Goal: Check status: Check status

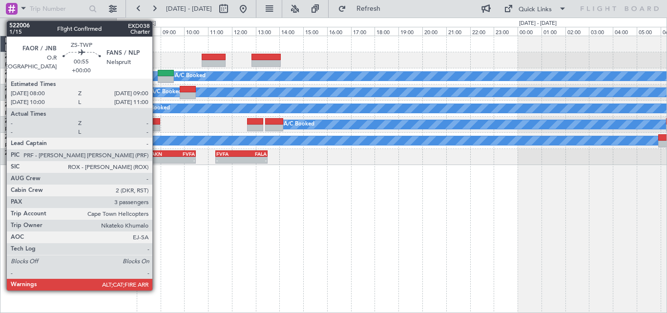
click at [157, 124] on div at bounding box center [148, 121] width 24 height 7
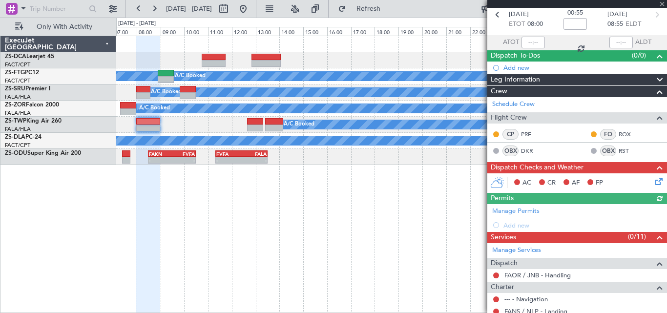
scroll to position [54, 0]
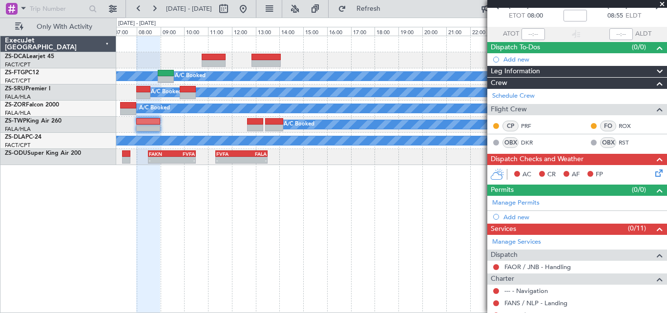
click at [660, 3] on span at bounding box center [662, 4] width 10 height 9
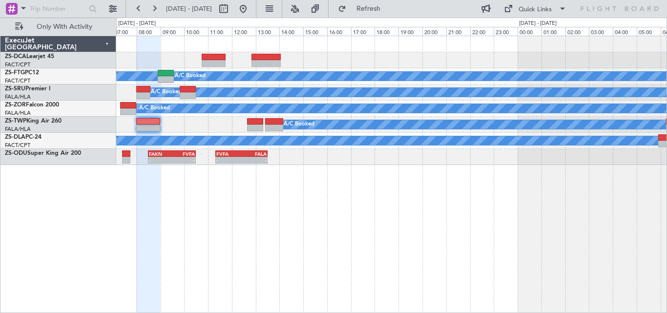
type input "0"
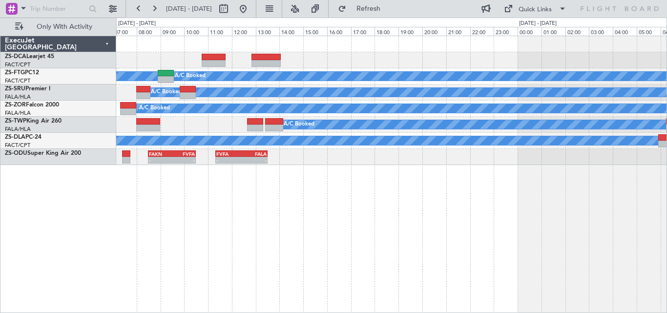
scroll to position [0, 0]
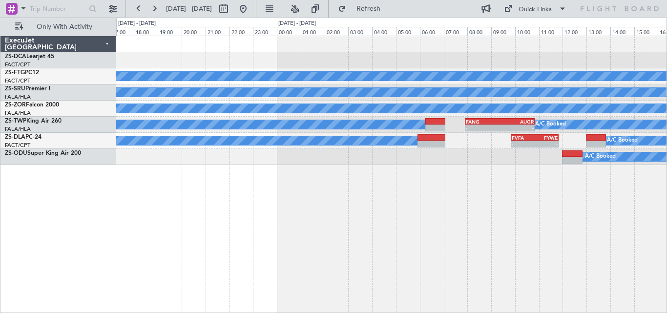
click at [290, 163] on div "A/C Booked A/C Booked A/C Booked A/C Booked - - FANG 07:55 Z AUGR 10:50 Z A/C B…" at bounding box center [391, 100] width 550 height 129
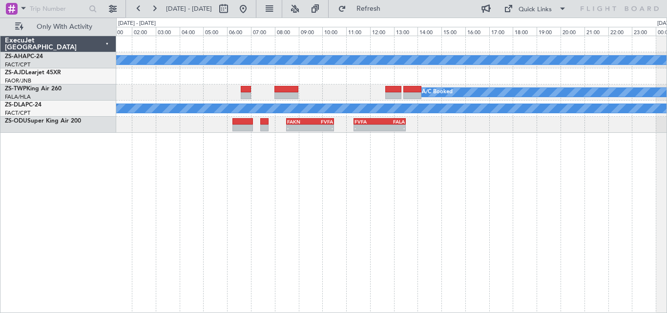
click at [667, 174] on div "A/C Booked A/C Booked A/C Booked A/C Booked FVFA 11:20 Z FALA 13:30 Z - - FAKN …" at bounding box center [333, 166] width 667 height 296
click at [444, 147] on div "A/C Booked A/C Booked A/C Booked A/C Booked FVFA 11:20 Z FALA 13:30 Z - - FAKN …" at bounding box center [391, 174] width 551 height 277
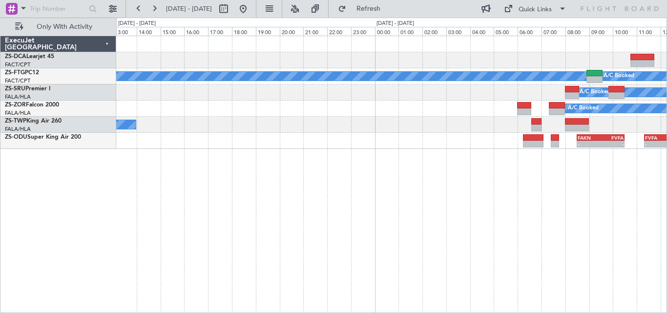
click at [513, 163] on div "A/C Booked A/C Booked A/C Booked A/C Booked A/C Booked A/C Booked FVFA 11:20 Z …" at bounding box center [391, 174] width 551 height 277
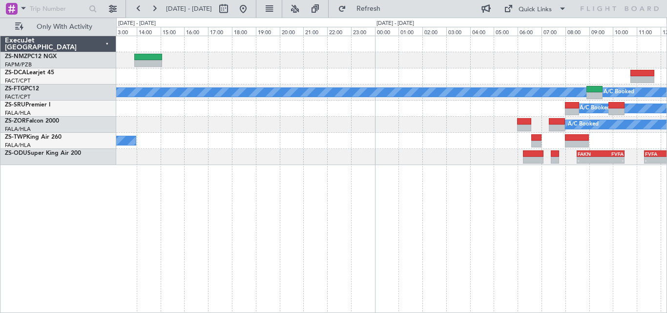
click at [565, 170] on div "FVFA 10:55 Z FALA 12:55 Z - - HTGW 07:20 Z FVFA 10:15 Z - - A/C Booked A/C Book…" at bounding box center [391, 174] width 551 height 277
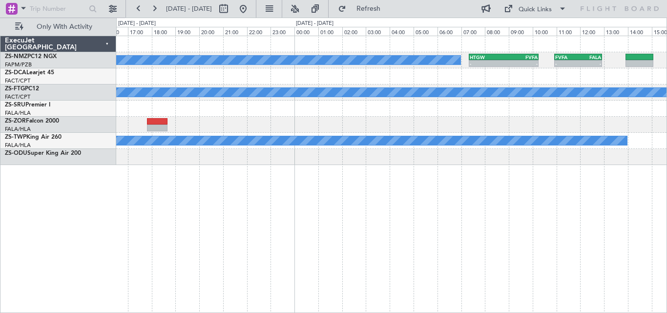
click at [497, 188] on div "FVFA 10:55 Z FALA 12:55 Z - - HTGW 07:20 Z FVFA 10:15 Z - - A/C Booked FALA 09:…" at bounding box center [391, 174] width 551 height 277
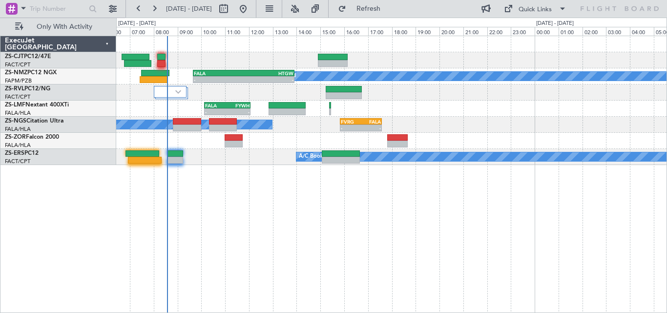
click at [555, 179] on div "A/C Booked FALA 09:40 Z HTGW 13:55 Z - - - - HTGW 07:20 Z FVFA 10:15 Z - - FVFA…" at bounding box center [391, 174] width 551 height 277
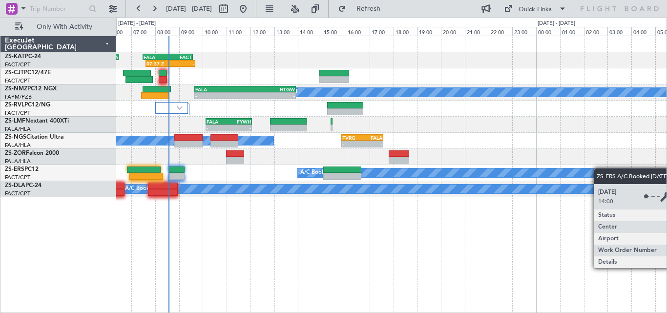
click at [584, 173] on div "A/C Booked A/C Booked" at bounding box center [391, 173] width 550 height 16
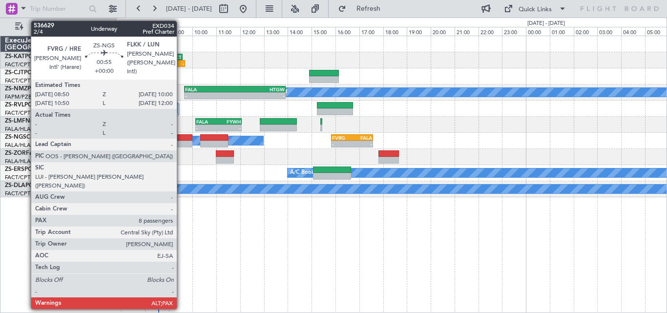
click at [181, 141] on div at bounding box center [178, 144] width 28 height 7
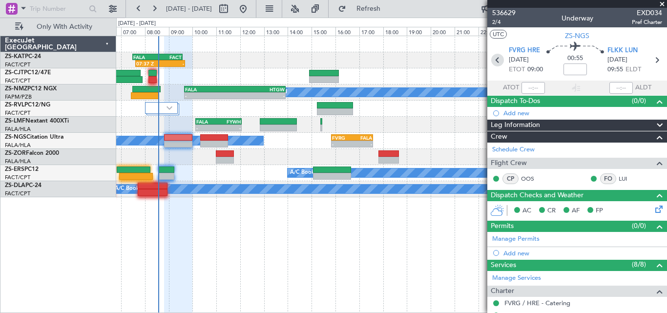
click at [500, 61] on icon at bounding box center [497, 60] width 13 height 13
type input "18:52"
type input "20:18"
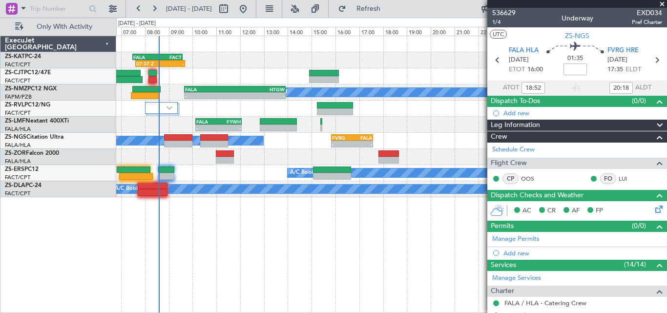
click at [660, 6] on span at bounding box center [662, 4] width 10 height 9
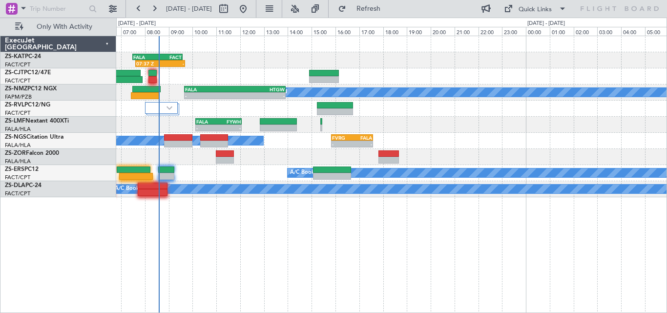
type input "0"
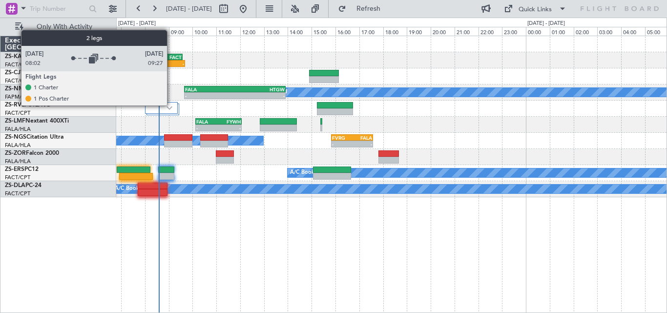
click at [171, 105] on div at bounding box center [161, 108] width 33 height 12
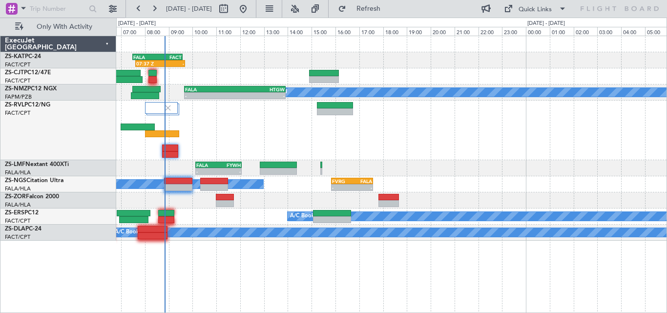
click at [26, 133] on div "ZS-RVL PC12/NG FACT/CPT [GEOGRAPHIC_DATA] Intl." at bounding box center [58, 131] width 116 height 60
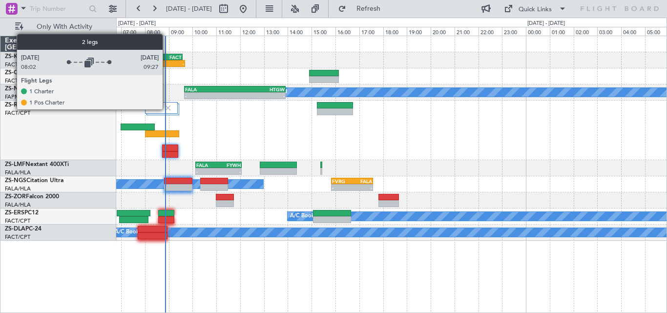
click at [167, 109] on img at bounding box center [168, 108] width 9 height 9
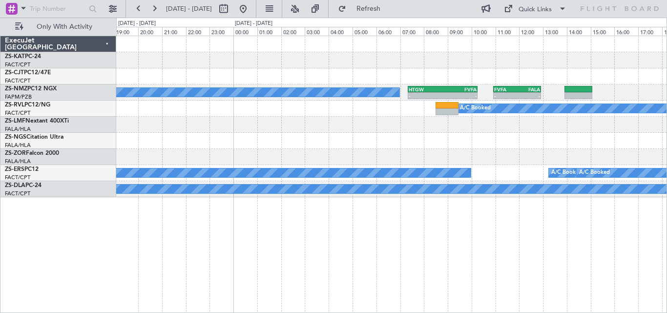
click at [287, 131] on div "A/C Booked - - HTGW 07:20 Z FVFA 10:15 Z - - FVFA 10:55 Z FALA 12:55 Z FALA 09:…" at bounding box center [391, 116] width 550 height 161
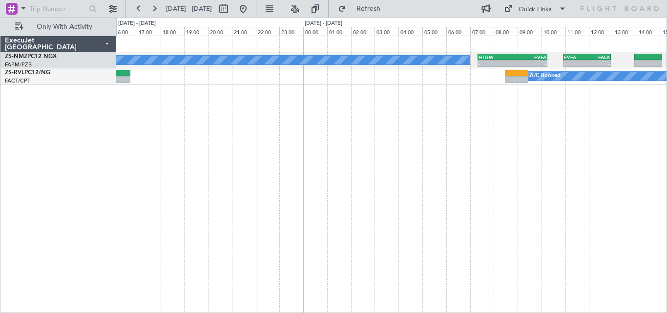
click at [634, 103] on div "A/C Booked - - HTGW 07:20 Z FVFA 10:15 Z - - FVFA 10:55 Z FALA 12:55 Z FALA 09:…" at bounding box center [391, 174] width 551 height 277
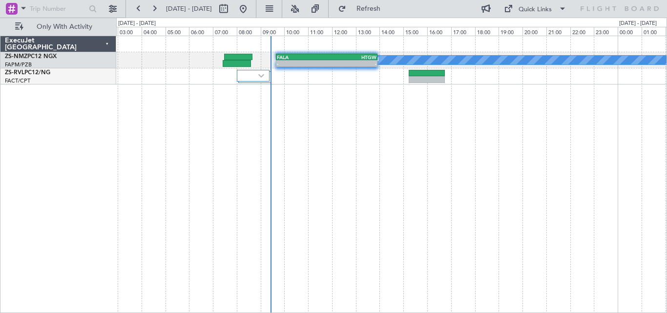
click at [427, 113] on div "A/C Booked FALA 09:40 Z HTGW 13:55 Z - - - - HTGW 07:20 Z FVFA 10:15 Z" at bounding box center [391, 174] width 551 height 277
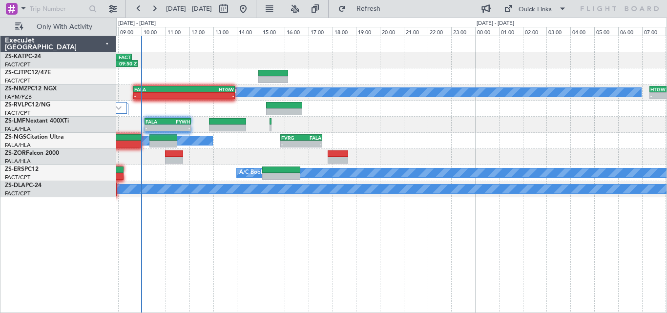
click at [382, 160] on div "07:37 Z 09:50 Z FALA 07:30 Z FACT 09:35 Z FACT 04:30 Z FALA 06:30 Z 04:24 Z 06:…" at bounding box center [391, 116] width 550 height 161
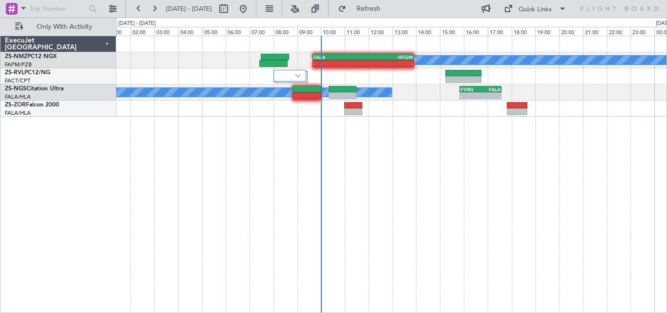
click at [550, 156] on div "A/C Booked FALA 09:40 Z HTGW 13:55 Z - - - - FVRG 15:50 Z FALA 17:35 Z A/C Book…" at bounding box center [391, 174] width 551 height 277
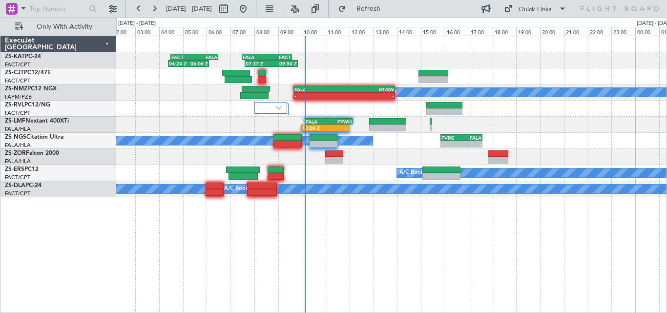
click at [550, 114] on div at bounding box center [391, 109] width 550 height 16
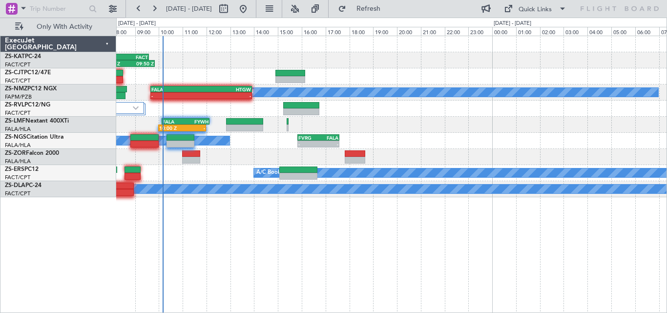
click at [382, 147] on div "A/C Booked - - FVRG 15:50 Z FALA 17:35 Z A/C Booked" at bounding box center [391, 141] width 550 height 16
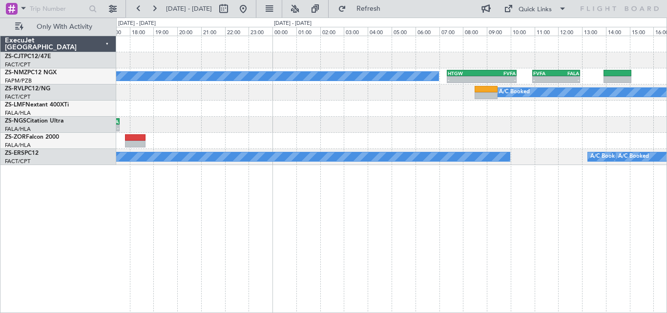
click at [395, 127] on div "A/C Booked - - HTGW 07:20 Z FVFA 10:15 Z - - FVFA 10:55 Z FALA 12:55 Z FALA 09:…" at bounding box center [391, 100] width 550 height 129
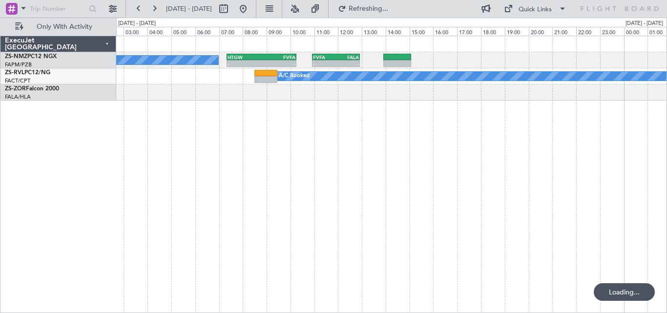
click at [317, 163] on div "A/C Booked - - HTGW 07:20 Z FVFA 10:15 Z - - FVFA 10:55 Z FALA 12:55 Z A/C Book…" at bounding box center [391, 174] width 551 height 277
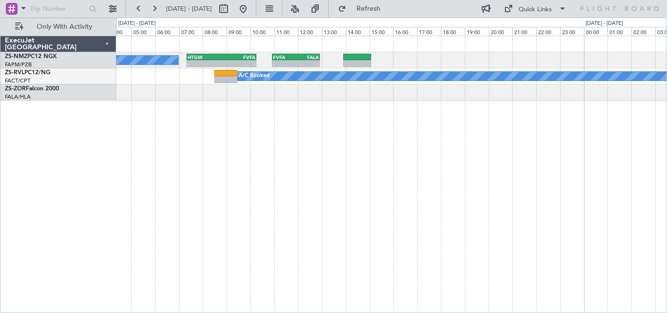
click at [301, 154] on div "A/C Booked - - HTGW 07:20 Z FVFA 10:15 Z - - FVFA 10:55 Z FALA 12:55 Z A/C Book…" at bounding box center [391, 174] width 551 height 277
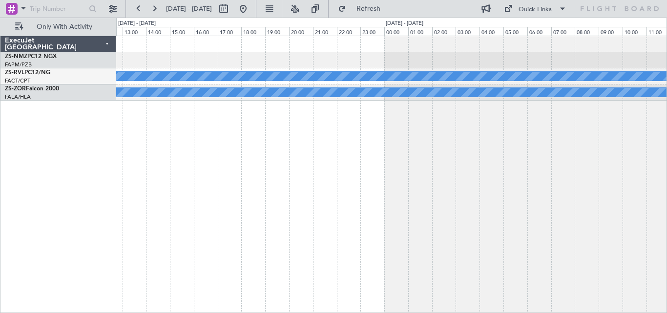
click at [61, 143] on div "A/C Booked A/C Booked ExecuJet [GEOGRAPHIC_DATA] ZS-NMZ PC12 NGX FAPM/PZB Piete…" at bounding box center [333, 166] width 667 height 296
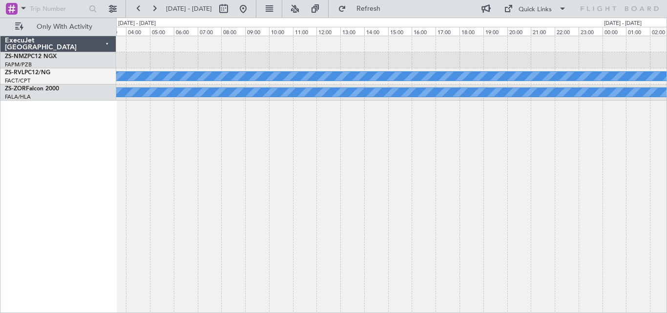
click at [151, 136] on div "A/C Booked A/C Booked" at bounding box center [391, 174] width 551 height 277
click at [229, 150] on div "A/C Booked A/C Booked A/C Booked" at bounding box center [391, 174] width 551 height 277
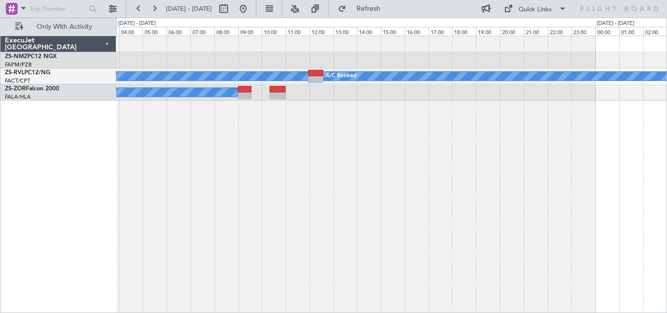
click at [191, 145] on div "A/C Booked A/C Booked A/C Booked" at bounding box center [391, 174] width 551 height 277
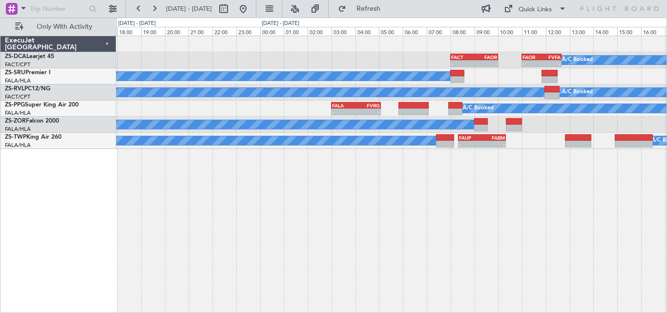
click at [421, 190] on div "A/C Booked - - FACT 08:00 Z FAOR 10:00 Z - - FAOR 11:00 Z FVFA 12:40 Z A/C Book…" at bounding box center [391, 174] width 551 height 277
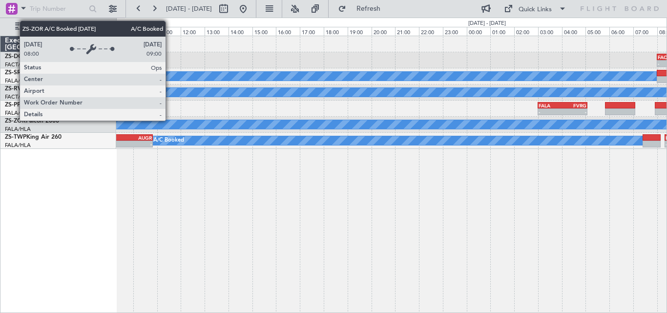
click at [427, 130] on div "A/C Booked" at bounding box center [391, 125] width 550 height 16
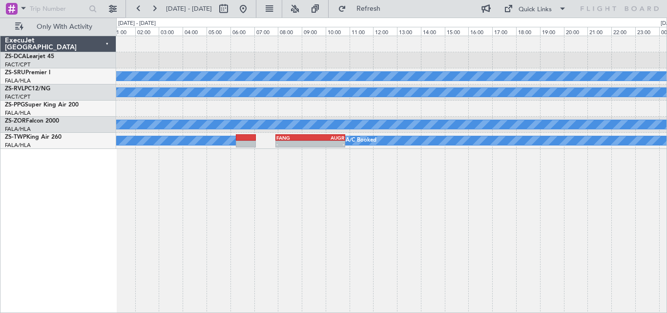
click at [396, 164] on div "A/C Booked A/C Booked FALA 03:00 Z FVRG 05:05 Z - - A/C Booked A/C Booked FANG …" at bounding box center [391, 174] width 551 height 277
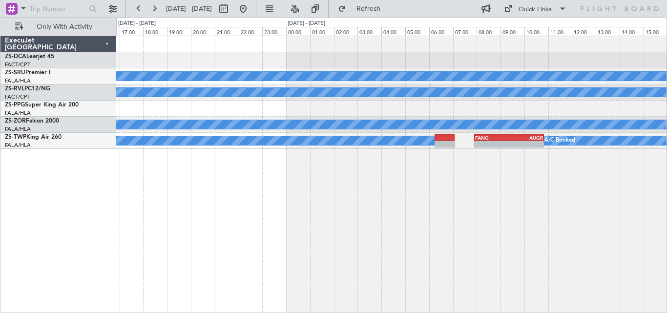
click at [451, 173] on div "A/C Booked A/C Booked A/C Booked A/C Booked FANG 07:55 Z AUGR 10:50 Z - - A/C B…" at bounding box center [391, 174] width 551 height 277
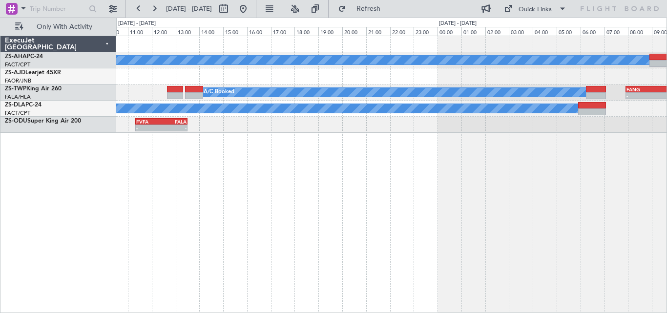
click at [355, 133] on div "A/C Booked - - FAKM 10:50 Z FACT 12:30 Z A/C Booked A/C Booked - - FANG 07:55 Z…" at bounding box center [391, 174] width 551 height 277
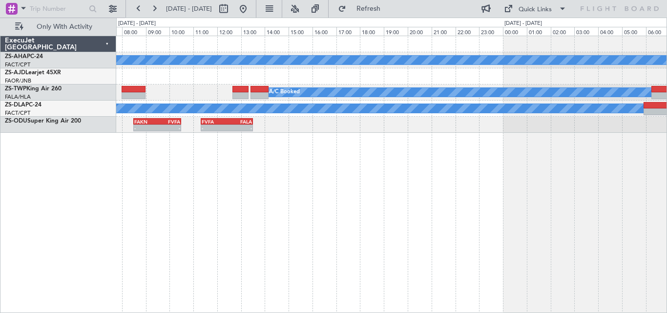
click at [376, 153] on div "A/C Booked A/C Booked - - FAKM 10:50 Z FACT 12:30 Z A/C Booked - - FANG 07:55 Z…" at bounding box center [391, 174] width 551 height 277
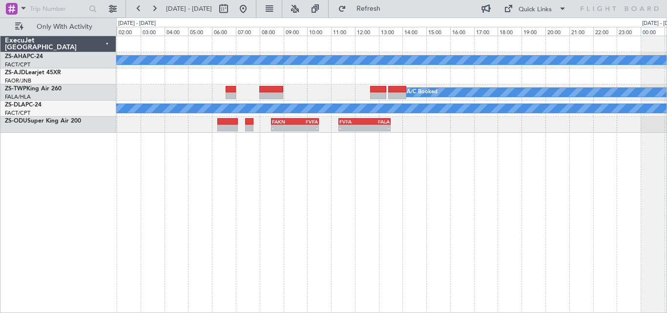
click at [391, 160] on div "A/C Booked A/C Booked A/C Booked A/C Booked FVFA 11:20 Z FALA 13:30 Z - - FAKN …" at bounding box center [391, 174] width 551 height 277
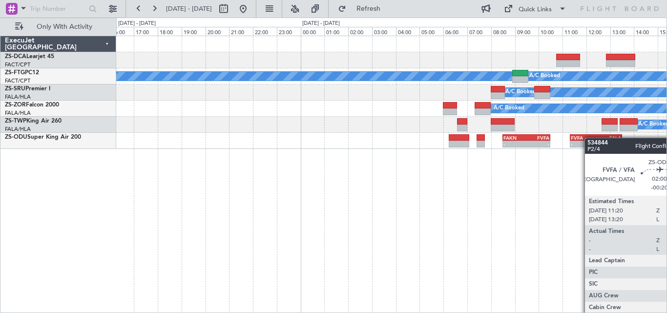
click at [597, 135] on div "A/C Booked A/C Booked A/C Booked A/C Booked A/C Booked A/C Booked FVFA 11:20 Z …" at bounding box center [391, 174] width 551 height 277
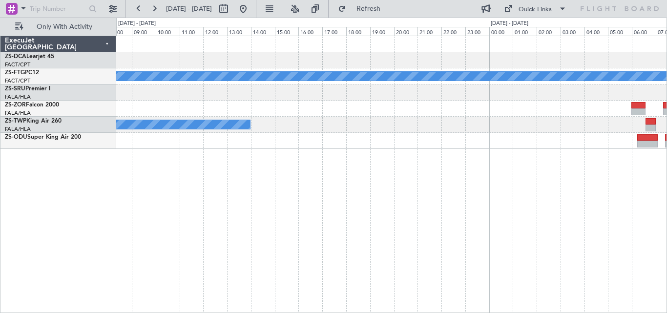
click at [485, 169] on div "A/C Booked A/C Booked A/C Booked A/C Booked A/C Booked - - FAKN 08:30 Z FVFA 10…" at bounding box center [391, 174] width 551 height 277
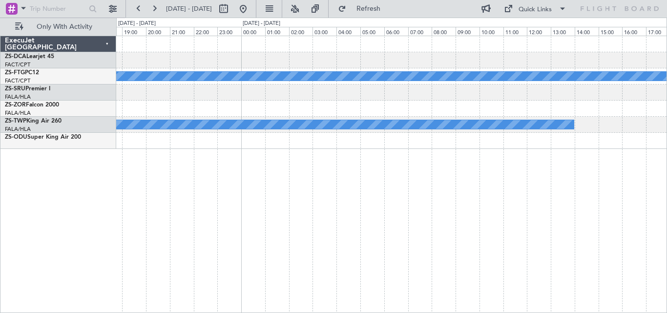
click at [604, 178] on div "A/C Booked A/C Booked" at bounding box center [391, 174] width 551 height 277
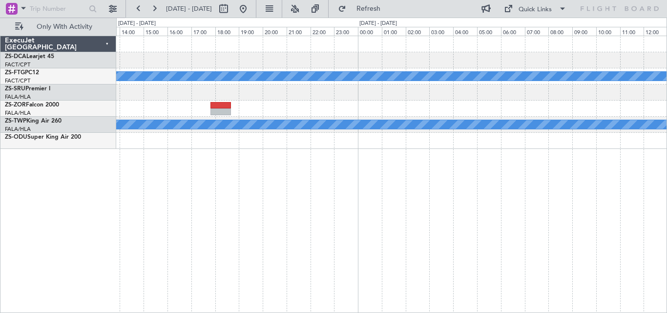
click at [473, 211] on div "A/C Booked A/C Booked" at bounding box center [391, 174] width 551 height 277
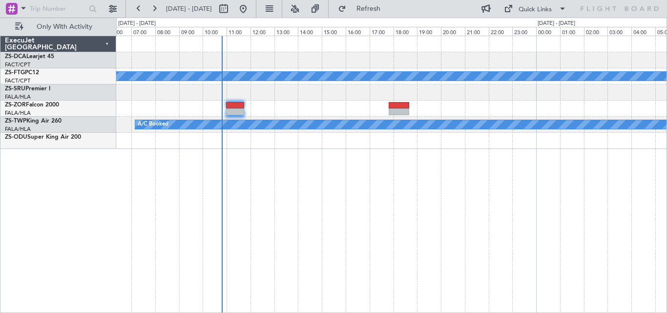
click at [538, 181] on div "A/C Booked A/C Booked" at bounding box center [391, 174] width 551 height 277
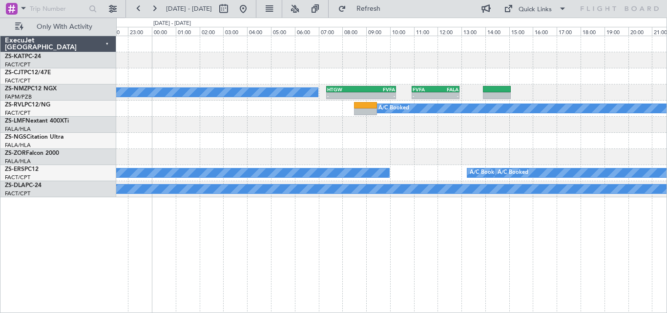
click at [223, 253] on div "A/C Booked - - HTGW 07:20 Z FVFA 10:15 Z - - FVFA 10:55 Z FALA 12:55 Z A/C Book…" at bounding box center [391, 174] width 551 height 277
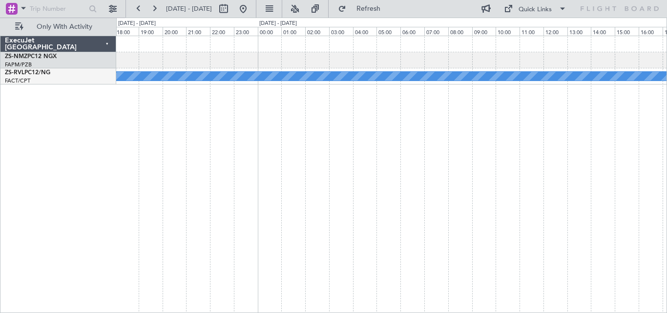
click at [156, 242] on div "FVFA 10:55 Z FALA 12:55 Z - - A/C Booked" at bounding box center [391, 174] width 551 height 277
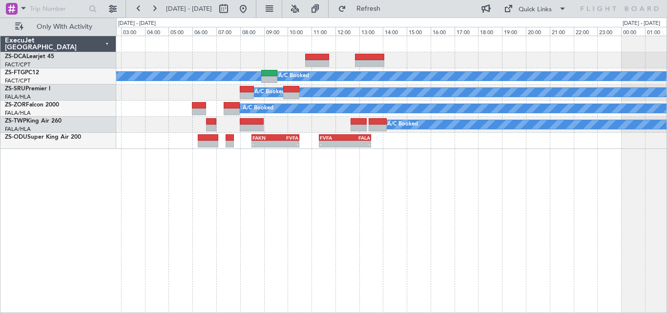
click at [361, 240] on div "A/C Booked A/C Booked A/C Booked A/C Booked A/C Booked - - FAKN 08:30 Z FVFA 10…" at bounding box center [391, 174] width 551 height 277
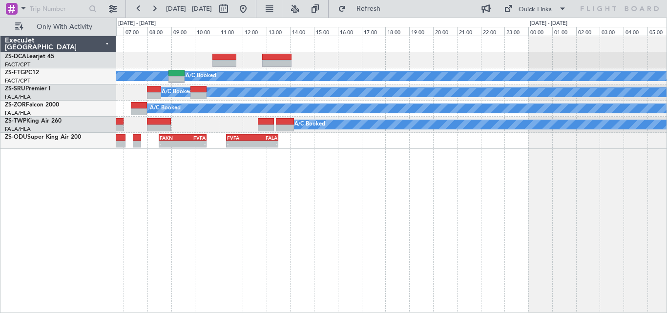
click at [4, 213] on div "A/C Booked A/C Booked A/C Booked A/C Booked A/C Booked - - FANG 07:55 Z AUGR 10…" at bounding box center [333, 166] width 667 height 296
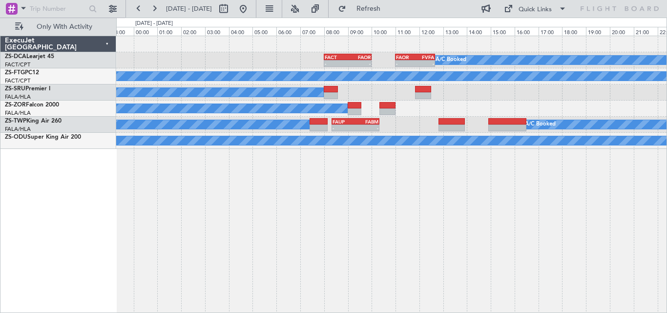
click at [41, 215] on div "FACT 08:00 Z FAOR 10:00 Z - - - - FAOR 11:00 Z FVFA 12:40 Z A/C Booked A/C Book…" at bounding box center [333, 166] width 667 height 296
click at [107, 211] on div "FACT 08:00 Z FAOR 10:00 Z - - - - FAOR 11:00 Z FVFA 12:40 Z A/C Booked A/C Book…" at bounding box center [333, 166] width 667 height 296
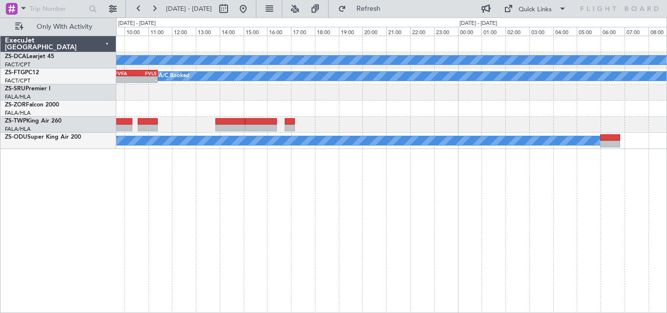
click at [175, 204] on div "A/C Booked FVFA 09:35 Z FVLS 11:25 Z - - A/C Booked A/C Booked A/C Booked A/C B…" at bounding box center [391, 174] width 551 height 277
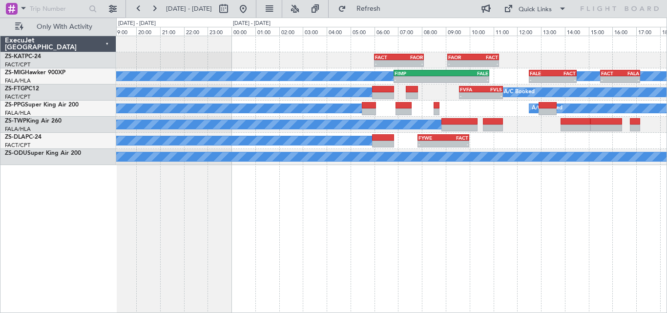
click at [631, 182] on div "- - FAOR 09:05 Z FACT 11:15 Z FACT 06:00 Z FAOR 08:05 Z - - A/C Booked A/C Book…" at bounding box center [391, 174] width 551 height 277
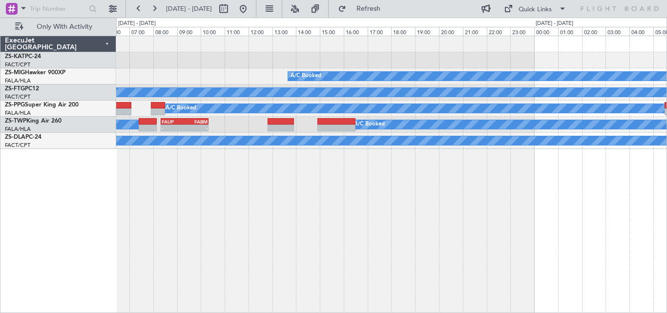
click at [560, 210] on div "FACT 06:00 Z FAOR 08:05 Z - - - - FAOR 09:05 Z FACT 11:15 Z A/C Booked - - FIMP…" at bounding box center [391, 174] width 551 height 277
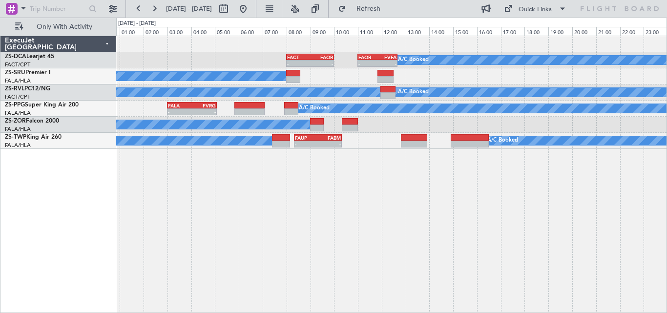
click at [448, 207] on div "A/C Booked - - FACT 08:00 Z FAOR 10:00 Z - - FAOR 11:00 Z FVFA 12:40 Z A/C Book…" at bounding box center [391, 174] width 551 height 277
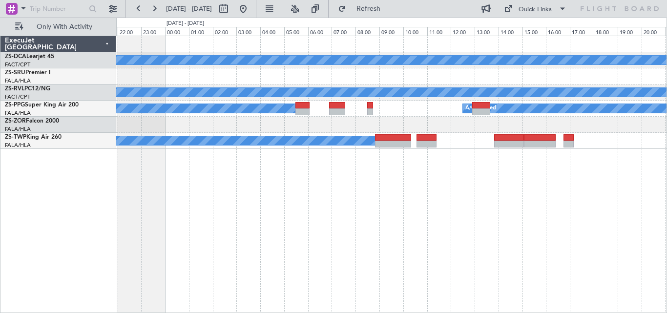
click at [53, 115] on div "A/C Booked A/C Booked A/C Booked A/C Booked A/C Booked A/C Booked A/C Booked A/…" at bounding box center [333, 166] width 667 height 296
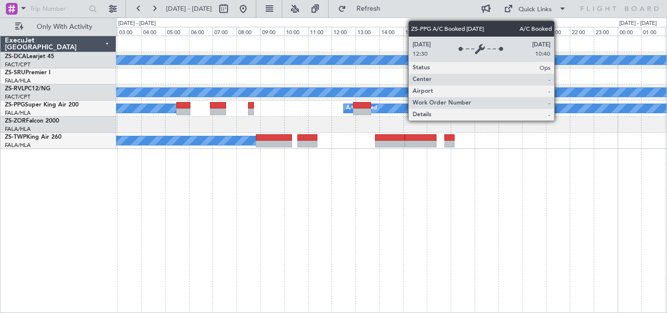
click at [135, 115] on div "A/C Booked A/C Booked A/C Booked A/C Booked A/C Booked" at bounding box center [391, 109] width 550 height 16
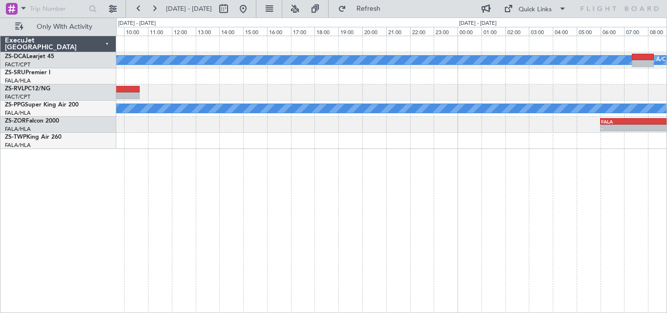
click at [0, 135] on html "[DATE] - [DATE] Refresh Quick Links Only With Activity A/C Booked A/C Booked A/…" at bounding box center [333, 156] width 667 height 313
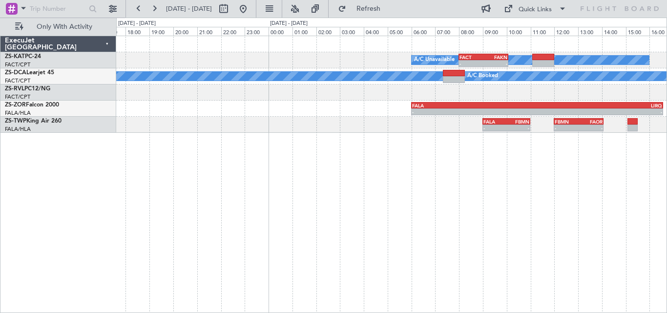
click at [161, 154] on div "A/C Unavailable - - FACT 08:00 Z FAKN 10:05 Z A/C Unavailable A/C Booked A/C Bo…" at bounding box center [391, 174] width 551 height 277
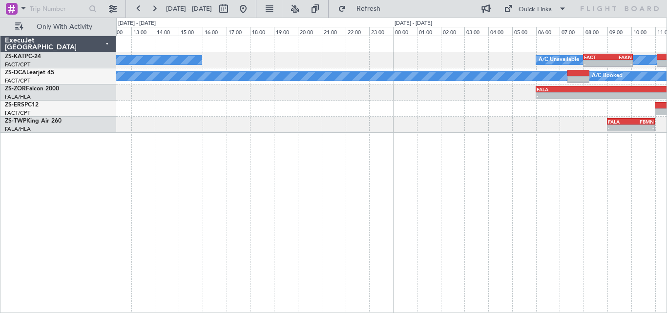
click at [600, 139] on div "A/C Unavailable - - FACT 08:00 Z FAKN 10:05 Z A/C Unavailable A/C Booked A/C Bo…" at bounding box center [391, 174] width 551 height 277
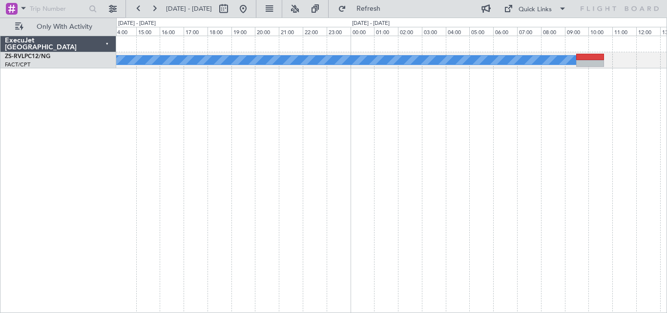
click at [667, 264] on div "A/C Booked ExecuJet [GEOGRAPHIC_DATA] ZS-RVL PC12/NG FACT/CPT [GEOGRAPHIC_DATA]…" at bounding box center [333, 166] width 667 height 296
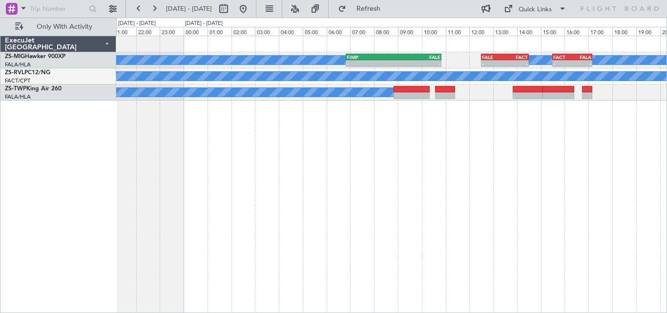
click at [667, 218] on div "A/C Booked A/C Booked - - FALE 12:30 Z FACT 14:30 Z - - FACT 15:30 Z FALA 17:10…" at bounding box center [333, 166] width 667 height 296
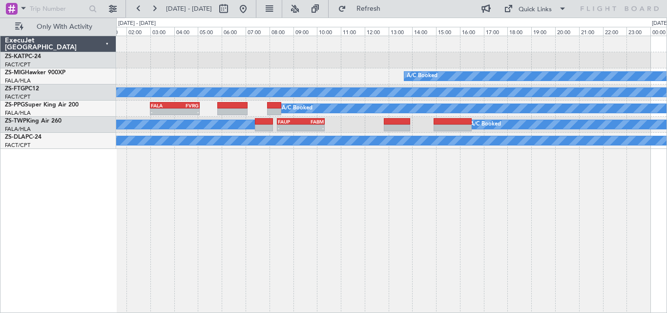
click at [667, 234] on div "FACT 06:00 Z FAOR 08:05 Z - - A/C Booked A/C Booked A/C Booked A/C Booked A/C B…" at bounding box center [333, 166] width 667 height 296
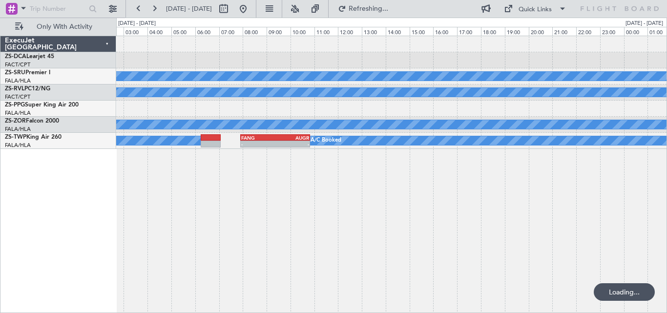
click at [667, 217] on div "A/C Booked A/C Booked FALA 03:00 Z FVRG 05:05 Z - - A/C Booked A/C Booked FANG …" at bounding box center [333, 166] width 667 height 296
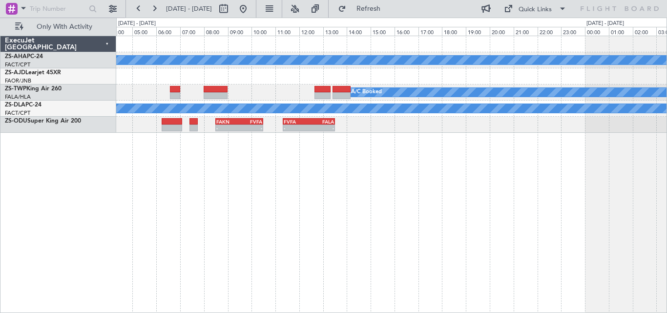
click at [667, 197] on div "A/C Booked A/C Booked A/C Booked - - FANG 07:55 Z AUGR 10:50 Z A/C Booked FVFA …" at bounding box center [333, 166] width 667 height 296
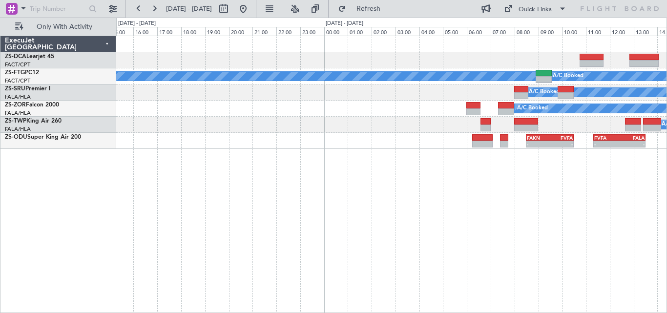
click at [538, 190] on div "A/C Booked A/C Booked A/C Booked A/C Booked A/C Booked A/C Booked FVFA 11:20 Z …" at bounding box center [391, 174] width 551 height 277
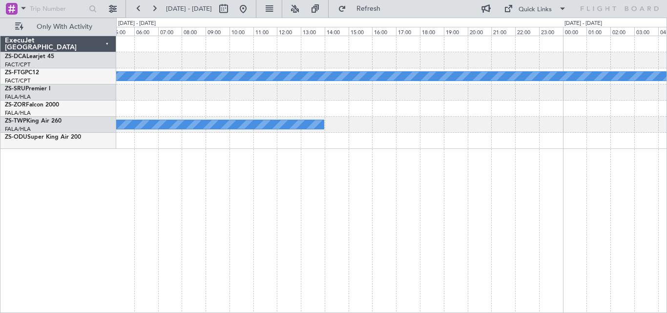
click at [667, 232] on div "A/C Booked A/C Booked A/C Booked A/C Booked A/C Booked FAKN 08:30 Z FVFA 10:30 …" at bounding box center [333, 166] width 667 height 296
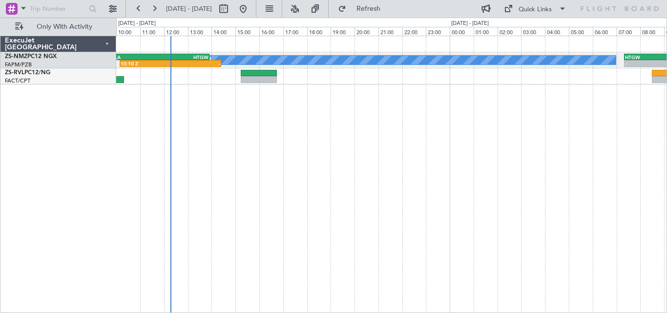
click at [667, 249] on div "A/C Booked - - HTGW 07:20 Z FVFA 10:15 Z 10:10 Z - FALA 09:40 Z HTGW 13:55 Z - …" at bounding box center [333, 166] width 667 height 296
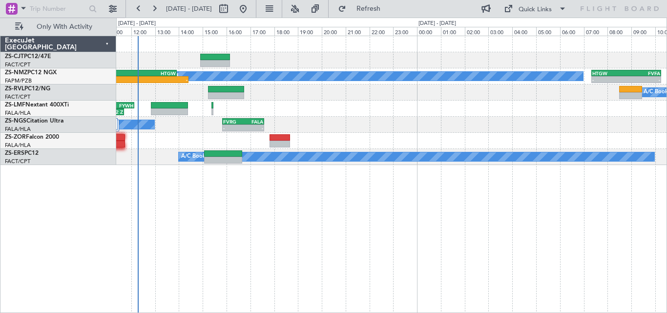
click at [394, 201] on div "A/C Booked - - HTGW 07:20 Z FVFA 10:15 Z 10:10 Z - FALA 09:40 Z HTGW 13:55 Z - …" at bounding box center [391, 174] width 551 height 277
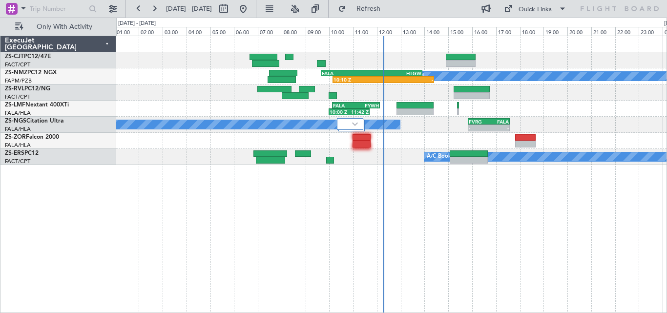
click at [467, 230] on div "A/C Booked 10:10 Z - FALA 09:40 Z HTGW 13:55 Z 10:00 Z 11:42 Z FALA 10:08 Z FYW…" at bounding box center [391, 174] width 551 height 277
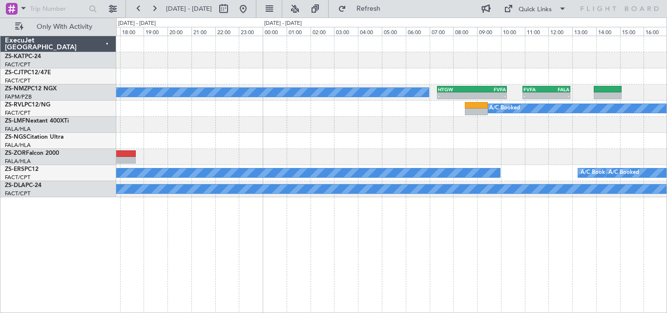
click at [128, 138] on div "A/C Booked - - HTGW 07:20 Z FVFA 10:15 Z - - FVFA 10:55 Z FALA 12:55 Z 10:10 Z …" at bounding box center [391, 174] width 551 height 277
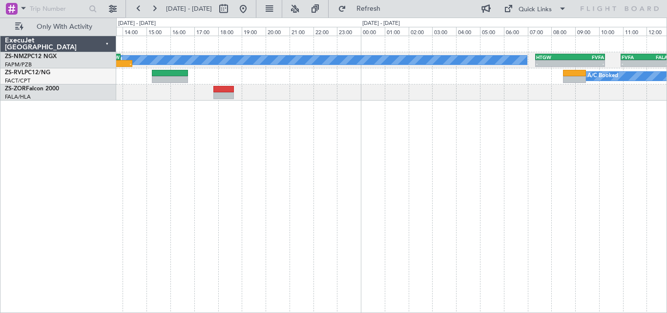
click at [347, 153] on div "A/C Booked - - HTGW 07:20 Z FVFA 10:15 Z - - FVFA 10:55 Z FALA 12:55 Z 10:10 Z …" at bounding box center [391, 174] width 551 height 277
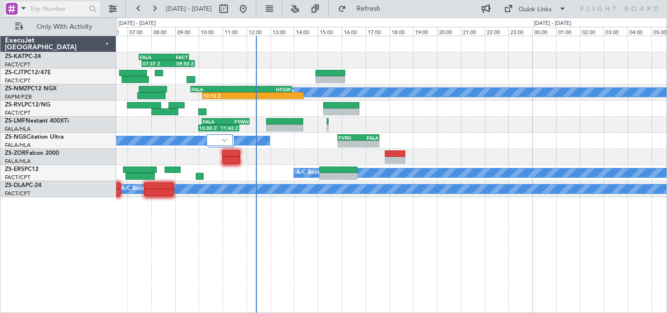
click at [68, 11] on input "text" at bounding box center [58, 8] width 56 height 15
paste input "534347"
type input "534347"
click at [94, 6] on div at bounding box center [92, 8] width 15 height 15
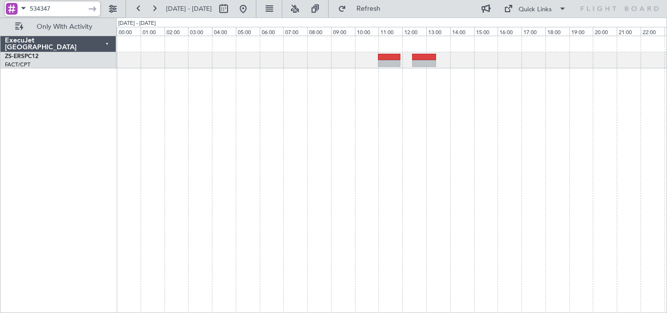
drag, startPoint x: 71, startPoint y: 9, endPoint x: 0, endPoint y: 13, distance: 70.9
click at [1, 13] on div "534347" at bounding box center [63, 9] width 126 height 18
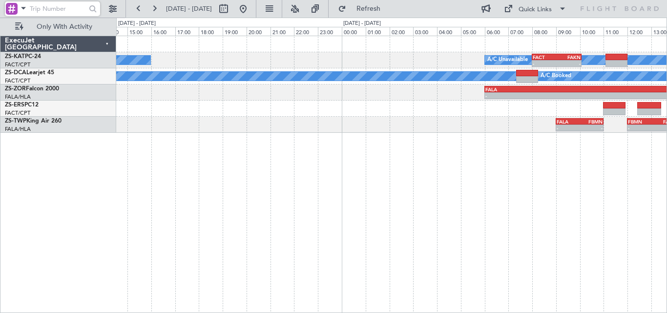
click at [525, 155] on div "A/C Unavailable - - FACT 08:00 Z FAKN 10:05 Z A/C Unavailable A/C Booked A/C Bo…" at bounding box center [391, 174] width 551 height 277
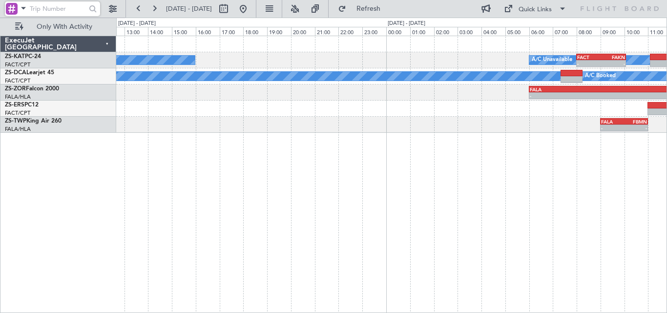
click at [622, 100] on div "A/C Unavailable - - FACT 08:00 Z FAKN 10:05 Z A/C Unavailable A/C Booked A/C Bo…" at bounding box center [391, 174] width 551 height 277
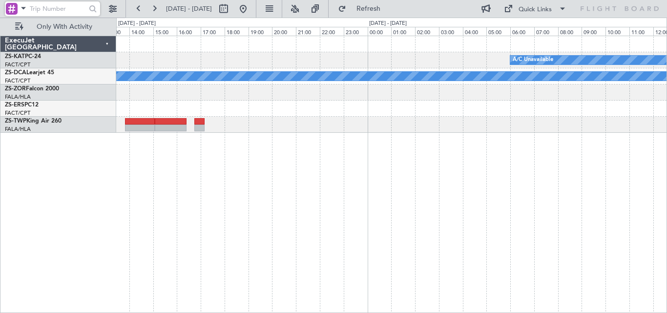
click at [572, 84] on div "A/C Unavailable FAOR 09:05 Z FACT 11:15 Z - - FACT 06:00 Z FAOR 08:05 Z - - A/C…" at bounding box center [391, 84] width 550 height 97
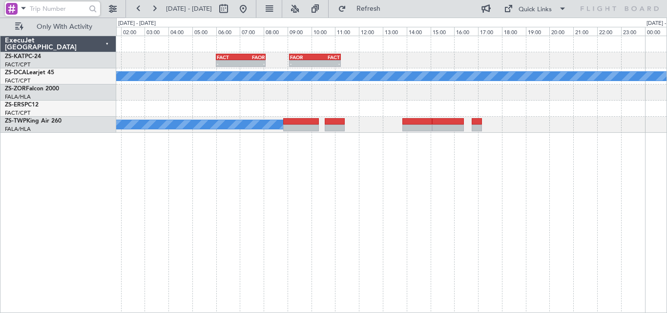
click at [530, 96] on div "- - FAOR 09:05 Z FACT 11:15 Z FACT 06:00 Z FAOR 08:05 Z - - A/C Unavailable A/C…" at bounding box center [391, 84] width 550 height 97
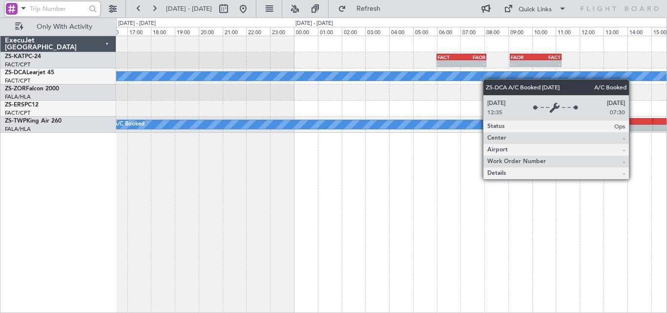
click at [517, 75] on div "- - FAOR 09:05 Z FACT 11:15 Z FACT 06:00 Z FAOR 08:05 Z - - A/C Booked FAOR 11:…" at bounding box center [391, 84] width 550 height 97
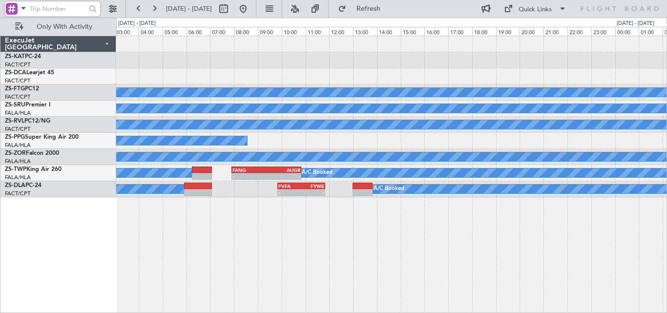
click at [548, 41] on div "A/C Booked A/C Booked A/C Booked A/C Booked FALA 03:00 Z FVRG 05:05 Z - - A/C B…" at bounding box center [391, 116] width 550 height 161
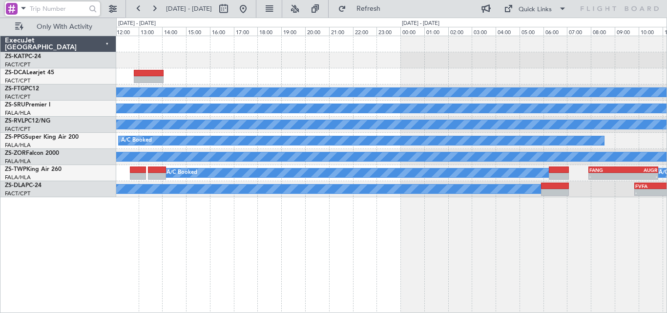
click at [663, 18] on div "A/C Booked A/C Booked A/C Booked A/C Booked A/C Booked A/C Booked A/C Booked FA…" at bounding box center [333, 166] width 667 height 296
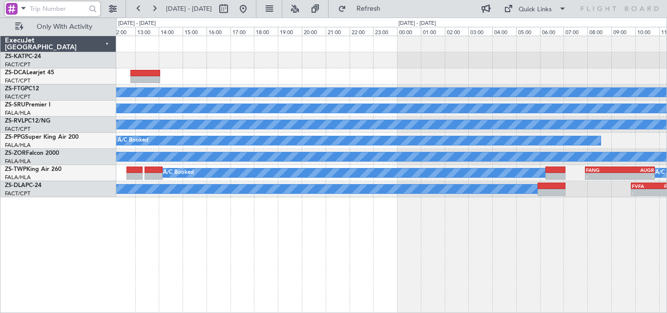
click at [612, 54] on div "A/C Booked A/C Booked A/C Booked A/C Booked A/C Booked A/C Booked A/C Booked FA…" at bounding box center [391, 116] width 550 height 161
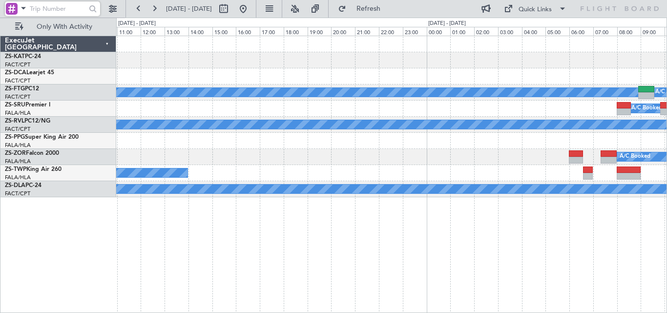
click at [611, 54] on div at bounding box center [391, 60] width 550 height 16
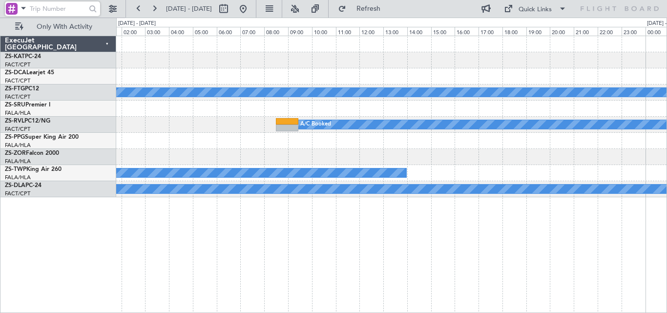
click at [594, 62] on div "A/C Booked A/C Booked A/C Booked A/C Booked" at bounding box center [391, 116] width 550 height 161
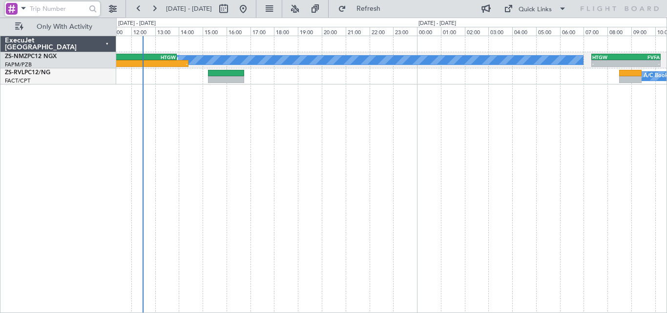
click at [522, 125] on div "A/C Booked - - HTGW 07:20 Z FVFA 10:15 Z 10:10 Z - FALA 09:40 Z HTGW 13:55 Z - …" at bounding box center [391, 174] width 551 height 277
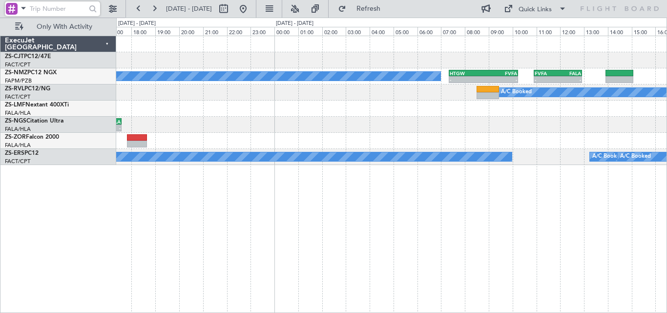
click at [113, 130] on div "A/C Booked - - HTGW 07:20 Z FVFA 10:15 Z - - FVFA 10:55 Z FALA 12:55 Z 10:10 Z …" at bounding box center [333, 166] width 667 height 296
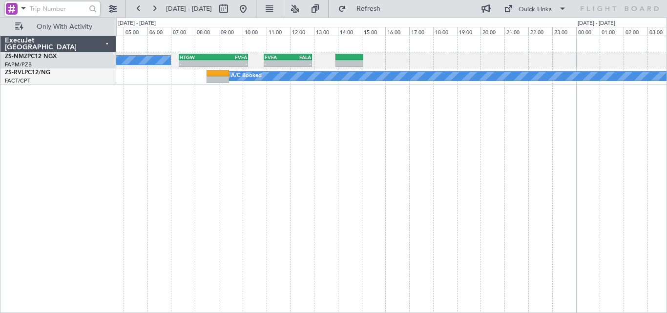
click at [89, 136] on div "A/C Booked - - HTGW 07:20 Z FVFA 10:15 Z - - FVFA 10:55 Z FALA 12:55 Z A/C Book…" at bounding box center [333, 166] width 667 height 296
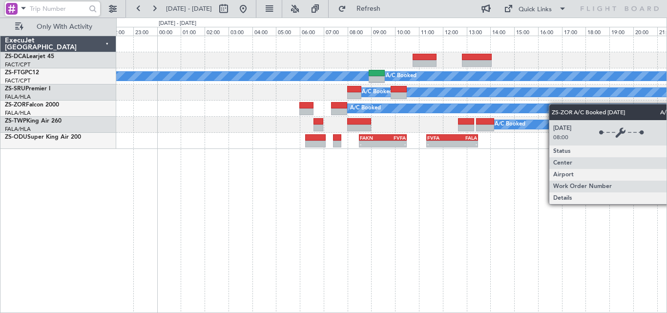
click at [444, 113] on div "A/C Booked A/C Booked A/C Booked A/C Booked A/C Booked - - FAKN 08:30 Z FVFA 10…" at bounding box center [391, 92] width 550 height 113
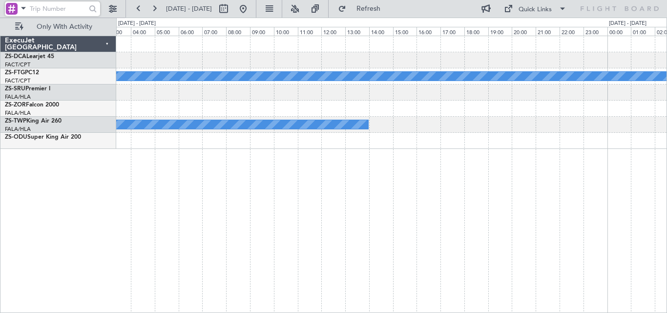
click at [651, 85] on div "A/C Booked A/C Booked A/C Booked" at bounding box center [391, 92] width 550 height 113
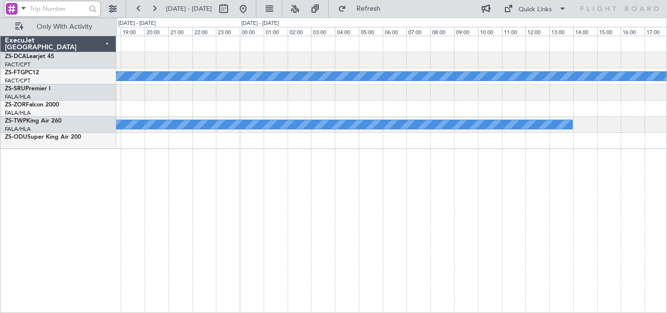
click at [665, 77] on div "A/C Booked A/C Booked" at bounding box center [391, 92] width 550 height 113
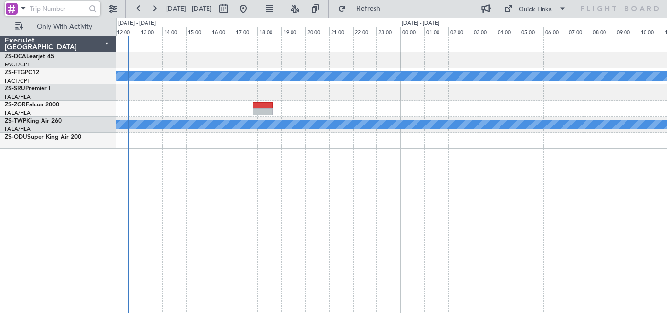
click at [588, 87] on div "A/C Booked A/C Booked" at bounding box center [391, 92] width 550 height 113
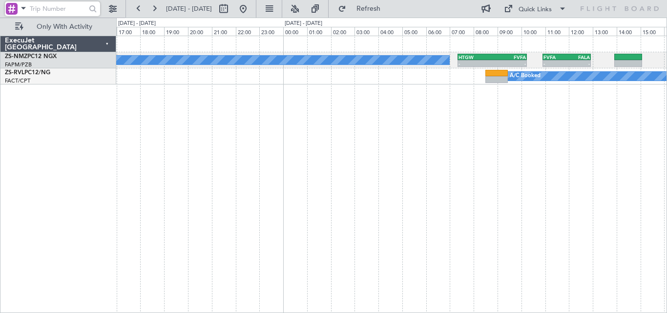
click at [346, 102] on div "A/C Booked - - HTGW 07:20 Z FVFA 10:15 Z - - FVFA 10:55 Z FALA 12:55 Z 10:10 Z …" at bounding box center [391, 174] width 551 height 277
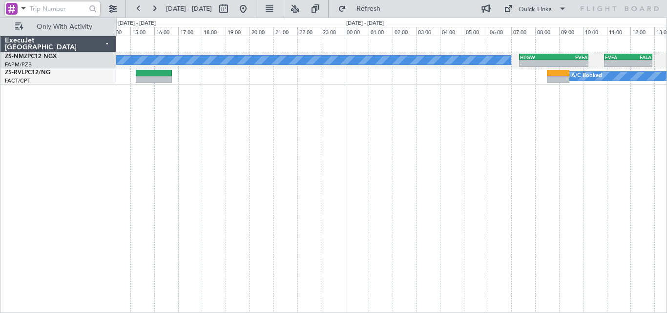
click at [411, 103] on div "A/C Booked - - HTGW 07:20 Z FVFA 10:15 Z - - FVFA 10:55 Z FALA 12:55 Z 10:10 Z …" at bounding box center [391, 174] width 551 height 277
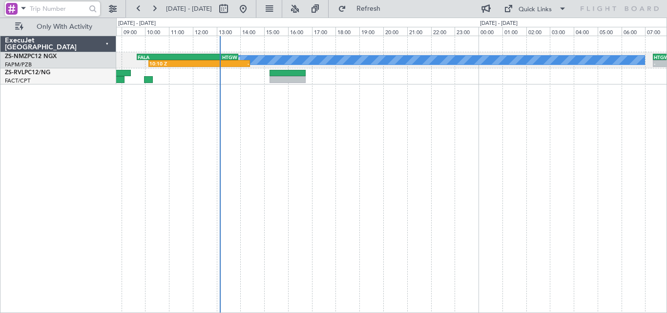
click at [528, 104] on div "A/C Booked - - HTGW 07:20 Z FVFA 10:15 Z 10:10 Z - FALA 09:40 Z HTGW 13:55 Z - …" at bounding box center [391, 174] width 551 height 277
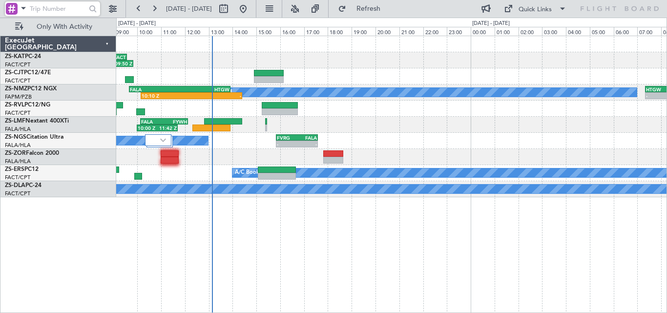
click at [467, 113] on div "07:37 Z 09:50 Z FALA 07:30 Z FACT 09:35 Z FACT 04:30 Z FALA 06:30 Z 04:24 Z 06:…" at bounding box center [391, 174] width 551 height 277
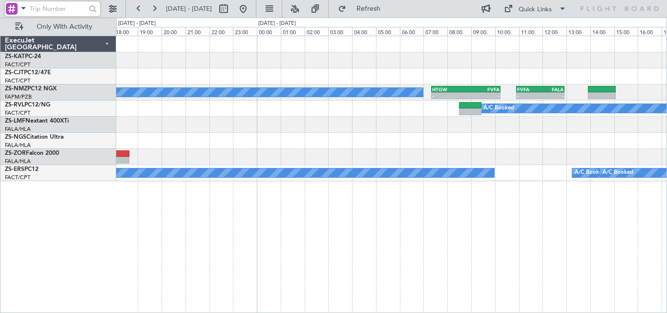
click at [253, 156] on div "A/C Booked - - HTGW 07:20 Z FVFA 10:15 Z - - FVFA 10:55 Z FALA 12:55 Z 10:10 Z …" at bounding box center [391, 108] width 550 height 145
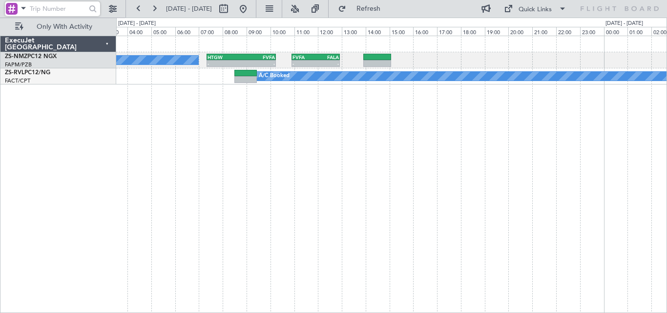
click at [297, 154] on div "A/C Booked - - HTGW 07:20 Z FVFA 10:15 Z - - FVFA 10:55 Z FALA 12:55 Z A/C Book…" at bounding box center [391, 174] width 551 height 277
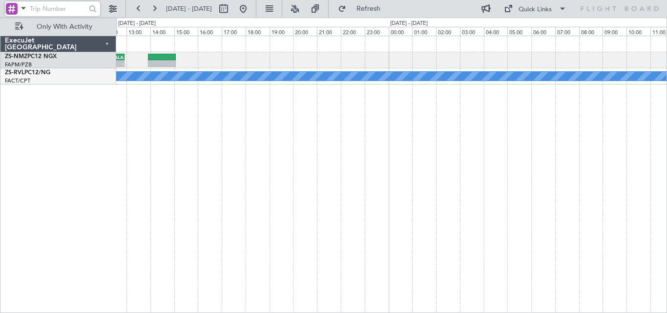
click at [121, 313] on html "[DATE] - [DATE] Refresh Quick Links Only With Activity - - FVFA 10:55 Z FALA 12…" at bounding box center [333, 156] width 667 height 313
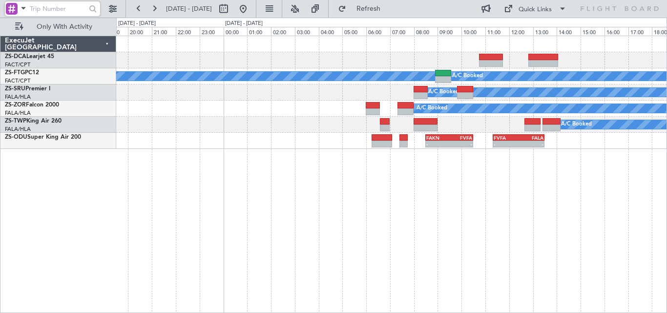
click at [69, 13] on input "text" at bounding box center [58, 8] width 56 height 15
paste input "536017"
type input "536017"
click at [88, 9] on div at bounding box center [92, 8] width 15 height 15
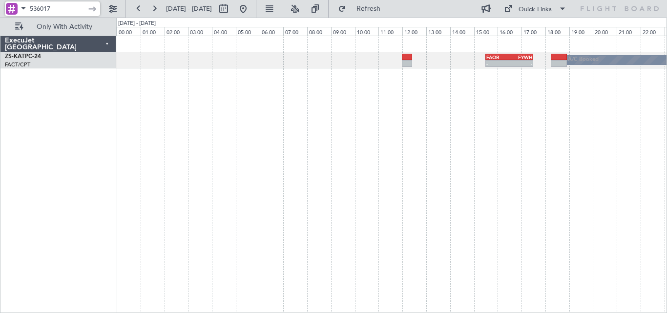
drag, startPoint x: 59, startPoint y: 9, endPoint x: 3, endPoint y: 10, distance: 55.7
click at [3, 10] on div "536017" at bounding box center [63, 9] width 126 height 18
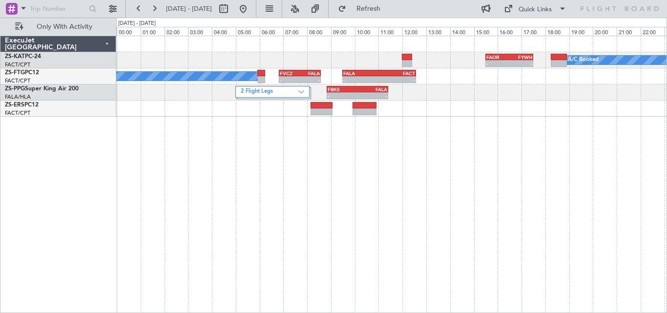
click at [620, 149] on div "A/C Booked - - FAOR 15:30 Z FYWH 17:30 Z A/C Booked - - FVCZ 06:50 Z FALA 08:35…" at bounding box center [391, 174] width 551 height 277
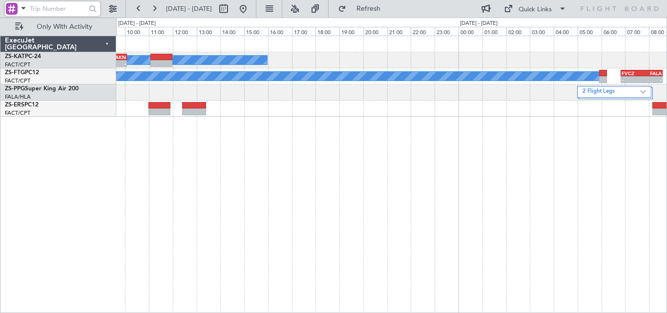
click at [505, 140] on div "A/C Unavailable - - FACT 08:00 Z FAKN 10:05 Z A/C Booked - - FVCZ 06:50 Z FALA …" at bounding box center [391, 174] width 551 height 277
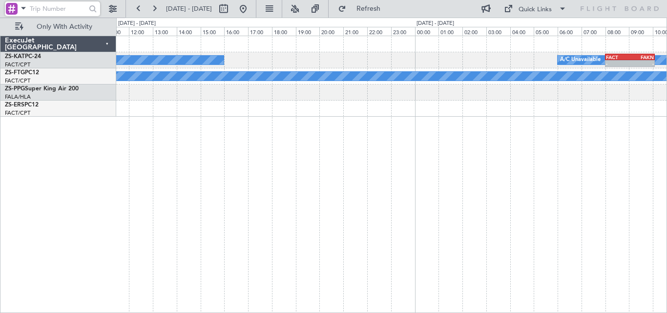
click at [667, 111] on div "A/C Unavailable - - FACT 08:00 Z FAKN 10:05 Z A/C Unavailable A/C Booked ExecuJ…" at bounding box center [333, 166] width 667 height 296
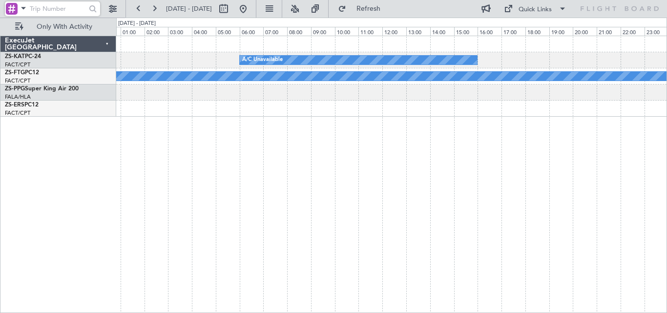
click at [578, 124] on div "A/C Unavailable A/C Booked" at bounding box center [391, 174] width 551 height 277
click at [497, 103] on div "A/C Unavailable A/C Booked" at bounding box center [391, 174] width 551 height 277
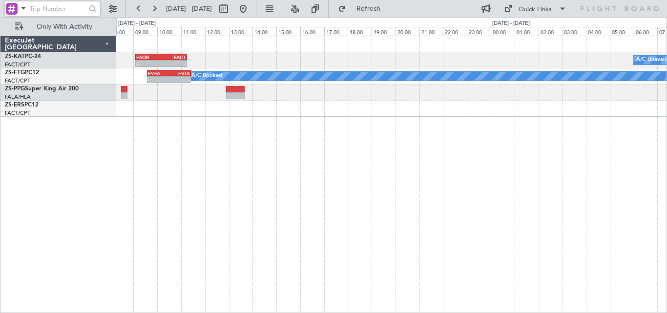
click at [529, 103] on div "A/C Unavailable FAOR 09:05 Z FACT 11:15 Z - - FACT 06:00 Z FAOR 08:05 Z - - A/C…" at bounding box center [391, 174] width 551 height 277
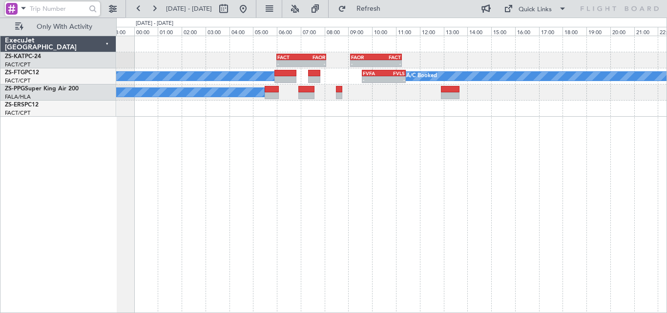
click at [563, 124] on div "FAOR 09:05 Z FACT 11:15 Z - - FACT 06:00 Z FAOR 08:05 Z - - A/C Booked FVFA 09:…" at bounding box center [391, 174] width 551 height 277
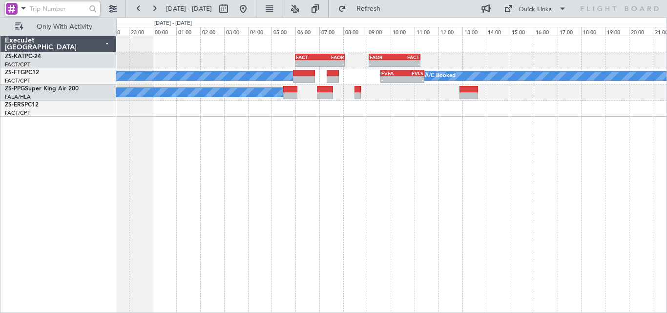
click at [573, 158] on div "FAOR 09:05 Z FACT 11:15 Z - - FACT 06:00 Z FAOR 08:05 Z - - A/C Booked FVFA 09:…" at bounding box center [391, 174] width 551 height 277
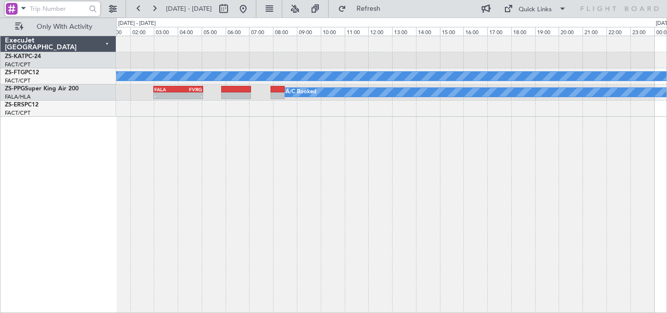
click at [560, 144] on div "FACT 06:00 Z FAOR 08:05 Z - - A/C Booked A/C Booked A/C Booked A/C Booked FALA …" at bounding box center [391, 174] width 551 height 277
click at [488, 135] on div "FACT 06:00 Z FAOR 08:05 Z - - A/C Booked A/C Booked A/C Booked A/C Booked FALA …" at bounding box center [391, 174] width 551 height 277
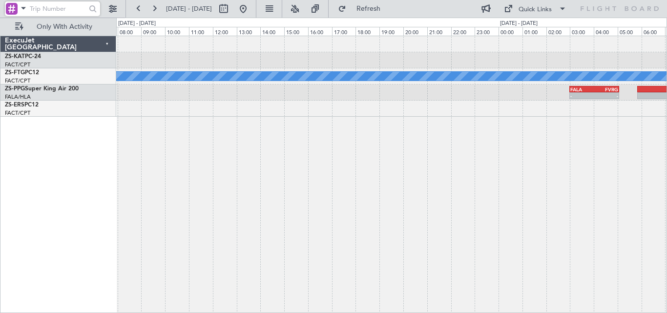
click at [560, 156] on div "A/C Booked FALA 03:00 Z FVRG 05:05 Z - - A/C Booked A/C Booked A/C Booked" at bounding box center [391, 174] width 551 height 277
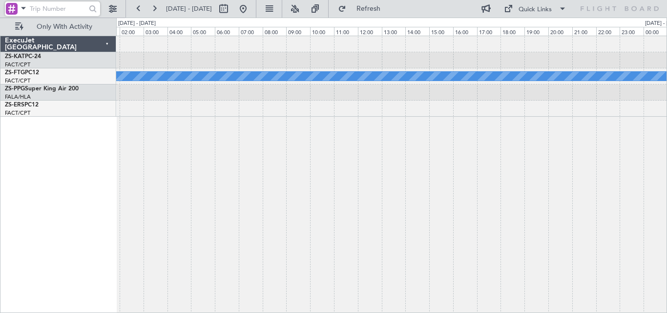
click at [558, 165] on div "A/C Booked FALA 03:00 Z FVRG 05:05 Z - -" at bounding box center [391, 174] width 551 height 277
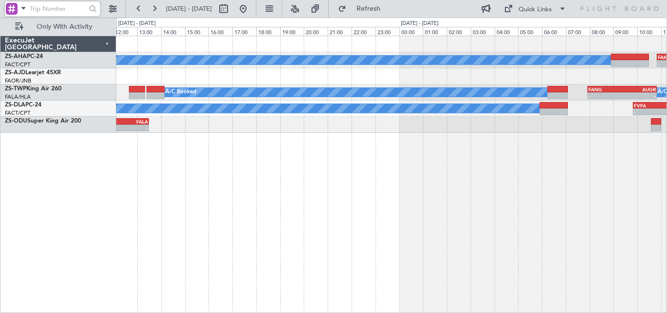
click at [587, 176] on div "A/C Booked - - FAKM 10:50 Z FACT 12:30 Z A/C Booked A/C Booked - - FANG 07:55 Z…" at bounding box center [391, 174] width 551 height 277
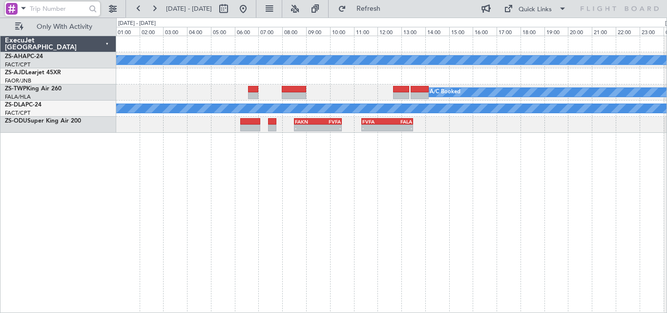
click at [644, 171] on div "A/C Booked A/C Booked A/C Booked FVFA 11:20 Z FALA 13:30 Z - - FAKN 08:30 Z FVF…" at bounding box center [391, 174] width 551 height 277
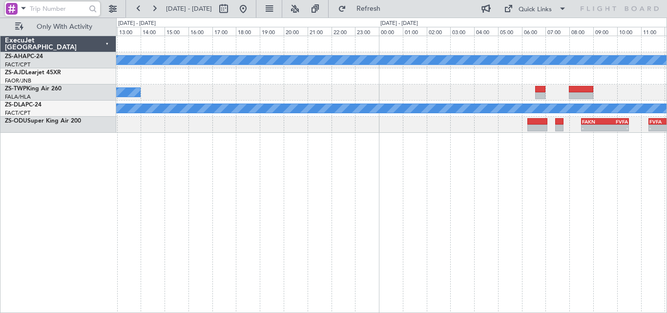
click at [667, 174] on div "A/C Booked A/C Booked A/C Booked A/C Booked FVFA 11:20 Z FALA 13:30 Z - - FAKN …" at bounding box center [333, 166] width 667 height 296
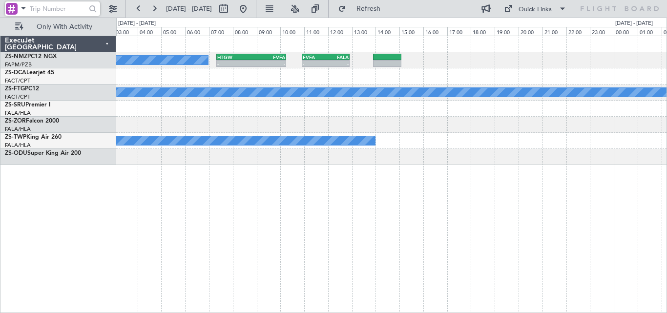
click at [667, 190] on div "- - FVFA 10:55 Z FALA 12:55 Z HTGW 07:20 Z FVFA 10:15 Z - - A/C Booked A/C Book…" at bounding box center [333, 166] width 667 height 296
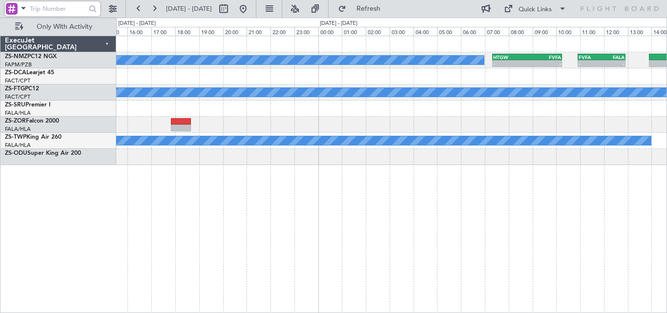
click at [667, 201] on div "- - FVFA 10:55 Z FALA 12:55 Z HTGW 07:20 Z FVFA 10:15 Z - - A/C Booked 10:10 Z …" at bounding box center [333, 166] width 667 height 296
click at [617, 209] on div "- - FVFA 10:55 Z FALA 12:55 Z HTGW 07:20 Z FVFA 10:15 Z - - A/C Booked 10:10 Z …" at bounding box center [391, 174] width 551 height 277
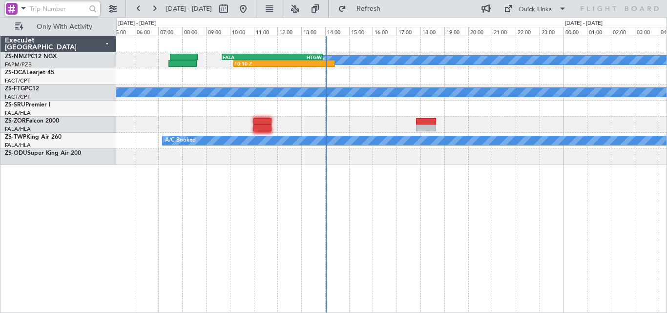
click at [508, 210] on div "A/C Booked 10:10 Z - FALA 09:40 Z HTGW 13:55 Z - - HTGW 07:20 Z FVFA 10:15 Z A/…" at bounding box center [391, 174] width 551 height 277
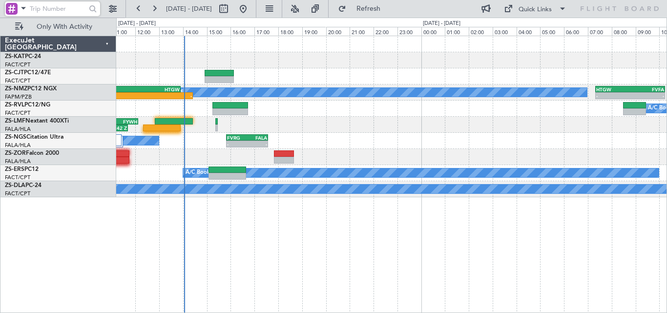
click at [471, 194] on div "07:37 Z 09:50 Z FALA 07:30 Z FACT 09:35 Z FACT 04:30 Z FALA 06:30 Z 04:24 Z 06:…" at bounding box center [391, 116] width 550 height 161
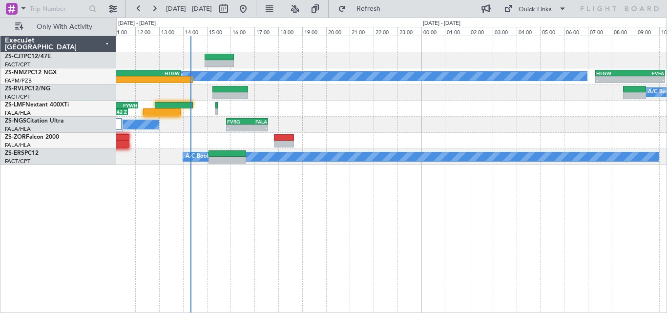
drag, startPoint x: 634, startPoint y: 112, endPoint x: 480, endPoint y: 195, distance: 174.6
click at [630, 200] on div "A/C Booked 10:10 Z - FALA 09:40 Z HTGW 13:55 Z - - HTGW 07:20 Z FVFA 10:15 Z - …" at bounding box center [391, 174] width 551 height 277
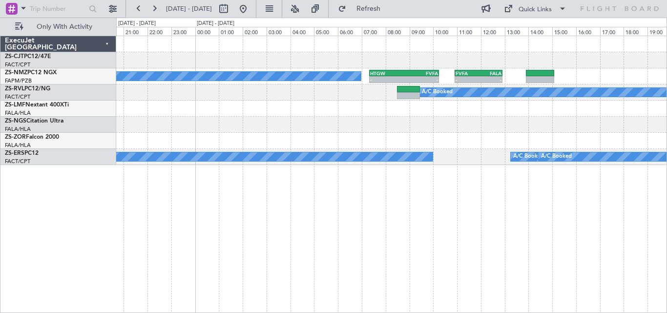
click at [400, 313] on html "10 Sep 2025 - 11 Sep 2025 Refresh Quick Links Only With Activity A/C Booked - -…" at bounding box center [333, 156] width 667 height 313
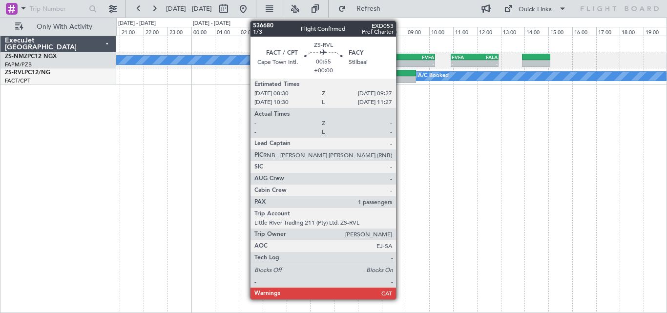
click at [401, 77] on div at bounding box center [404, 79] width 23 height 7
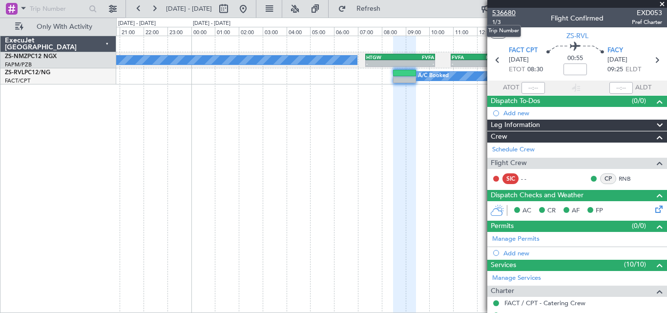
click at [501, 11] on span "536680" at bounding box center [503, 13] width 23 height 10
click at [660, 3] on span at bounding box center [662, 4] width 10 height 9
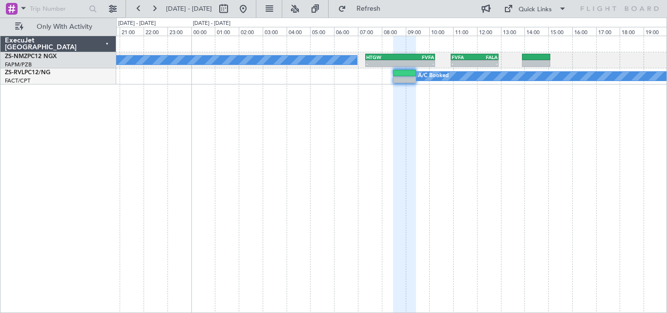
type input "0"
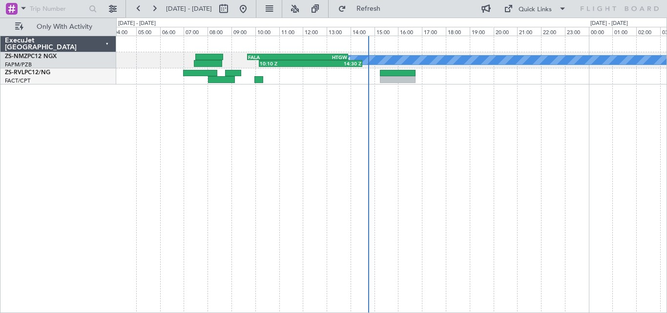
click at [667, 190] on div "A/C Booked 10:10 Z 14:30 Z FALA 09:40 Z HTGW 13:55 Z - - HTGW 07:20 Z FVFA 10:1…" at bounding box center [333, 166] width 667 height 296
